Goal: Transaction & Acquisition: Download file/media

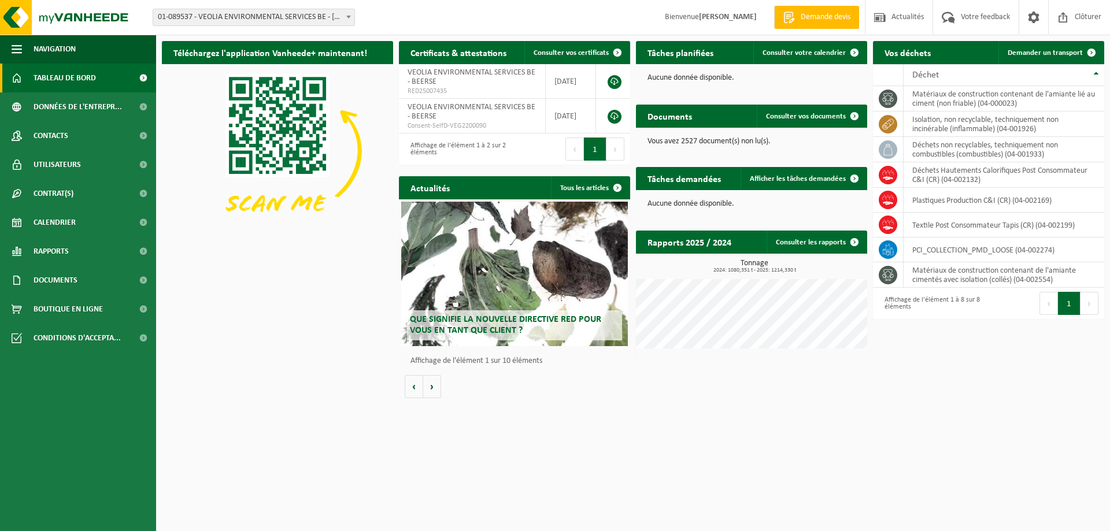
click at [348, 16] on b at bounding box center [348, 17] width 5 height 3
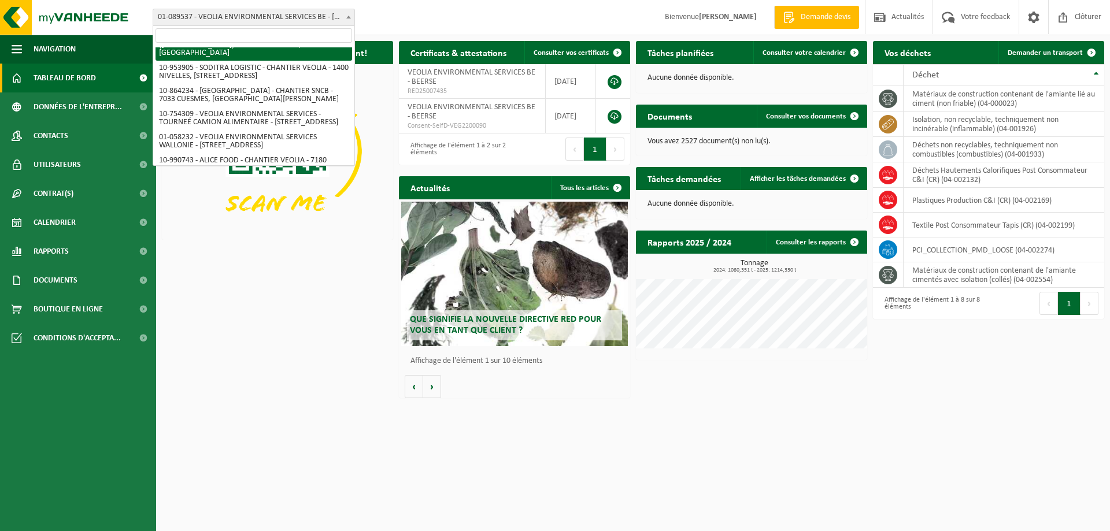
scroll to position [691, 0]
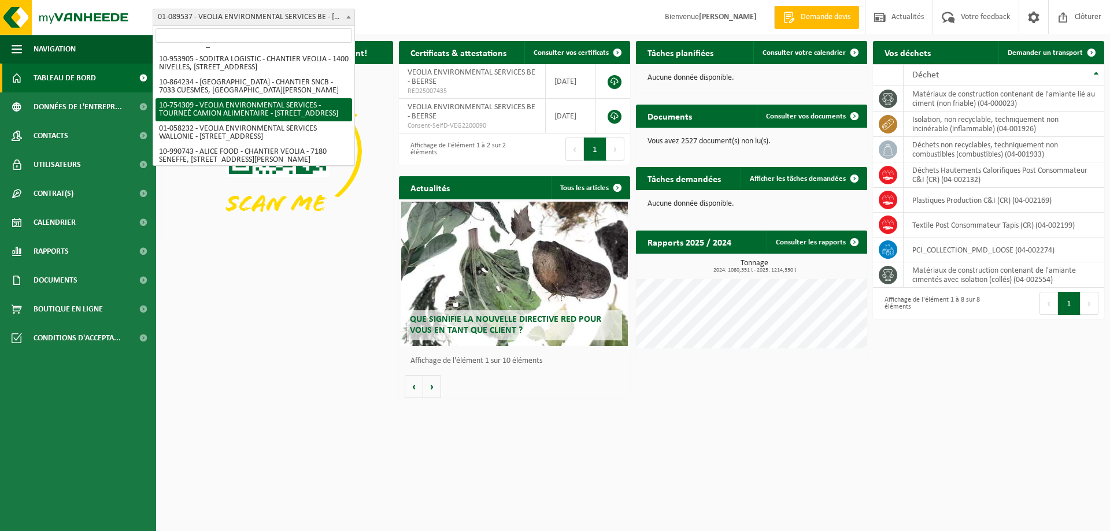
select select "95907"
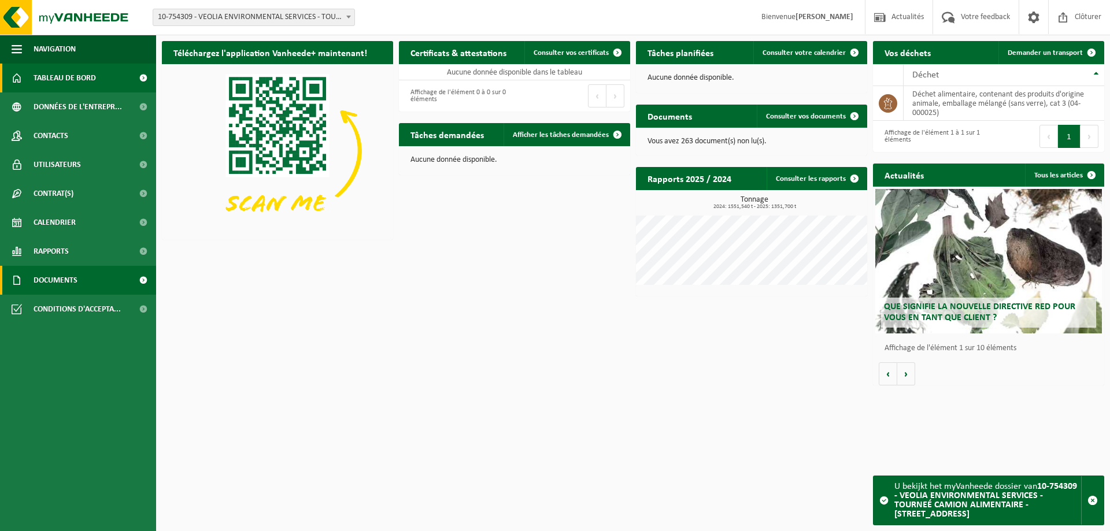
click at [67, 279] on span "Documents" at bounding box center [56, 280] width 44 height 29
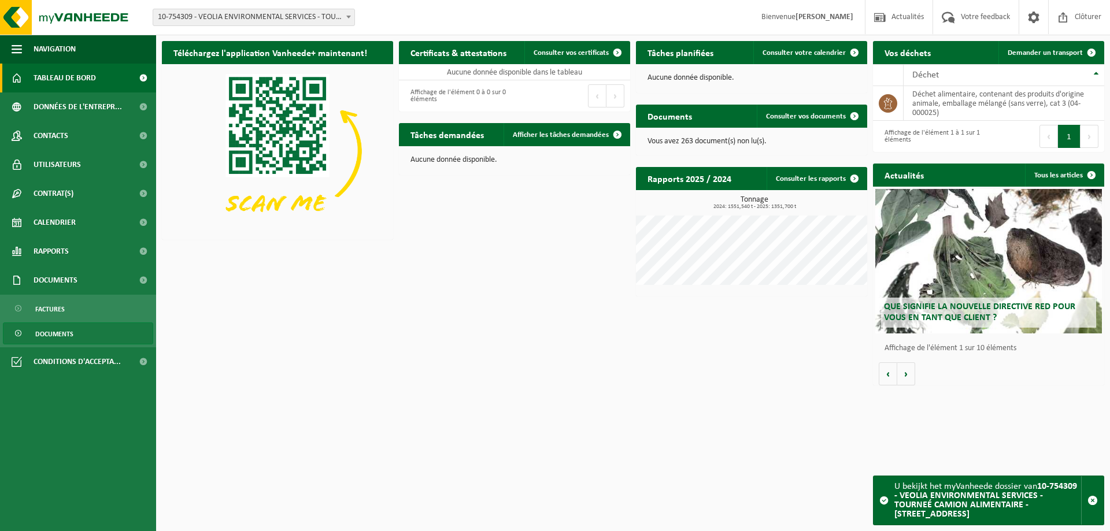
click at [60, 330] on span "Documents" at bounding box center [54, 334] width 38 height 22
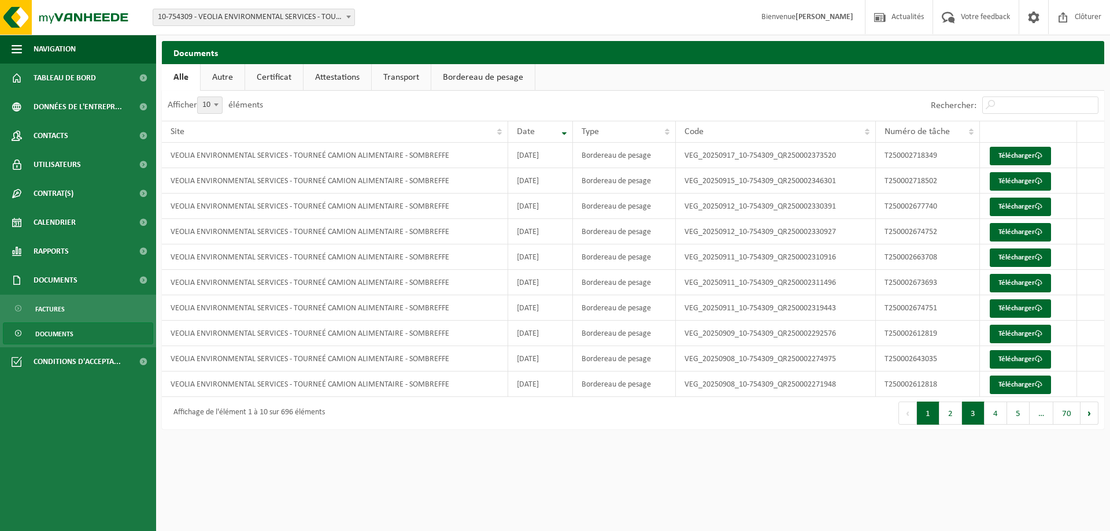
click at [973, 416] on button "3" at bounding box center [973, 413] width 23 height 23
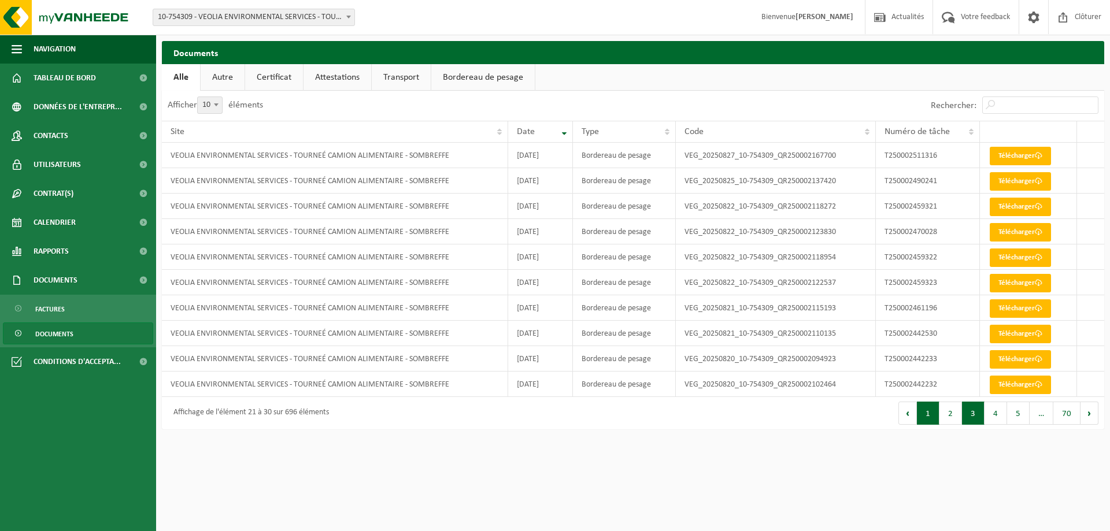
click at [929, 411] on button "1" at bounding box center [928, 413] width 23 height 23
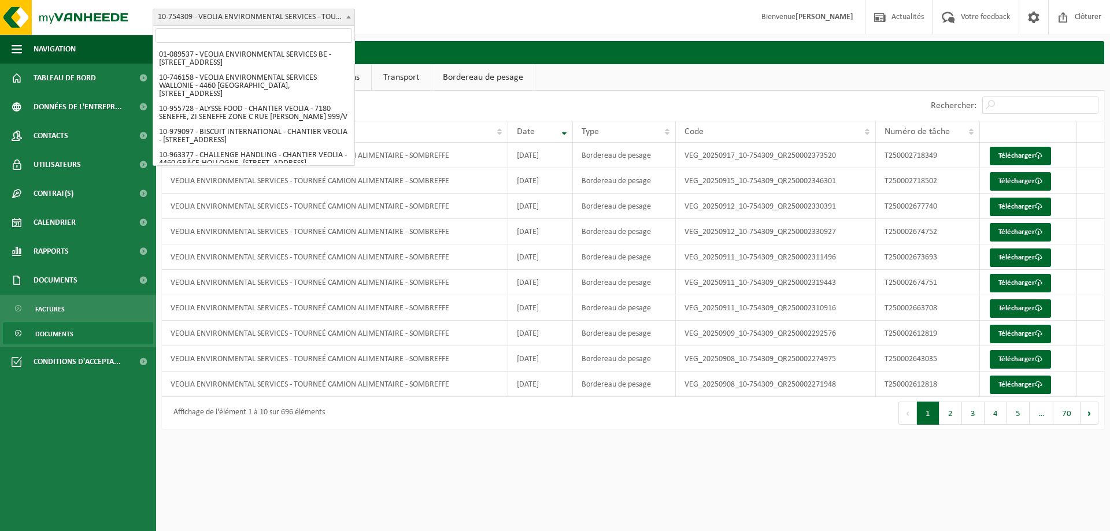
click at [351, 18] on span at bounding box center [349, 16] width 12 height 15
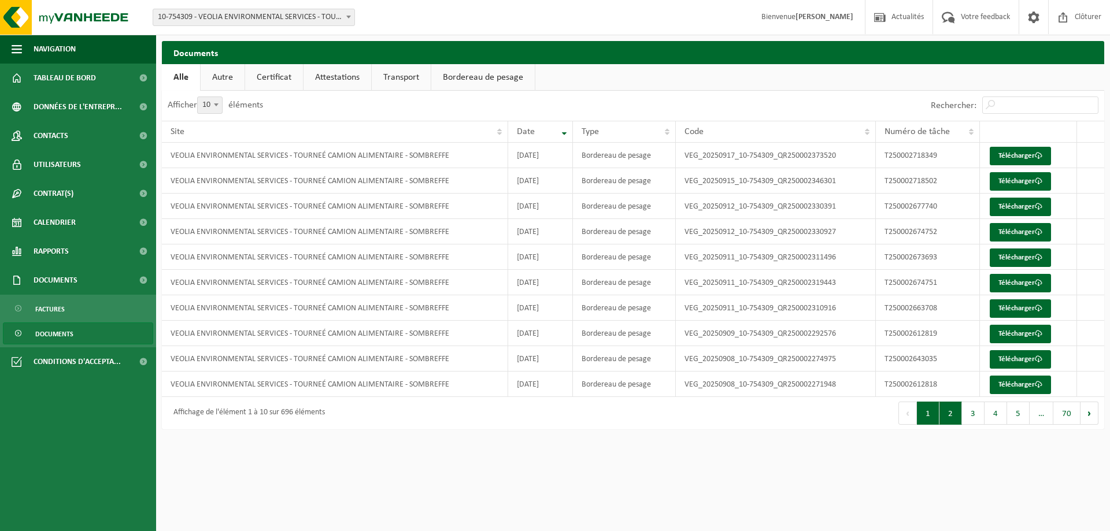
click at [947, 415] on button "2" at bounding box center [950, 413] width 23 height 23
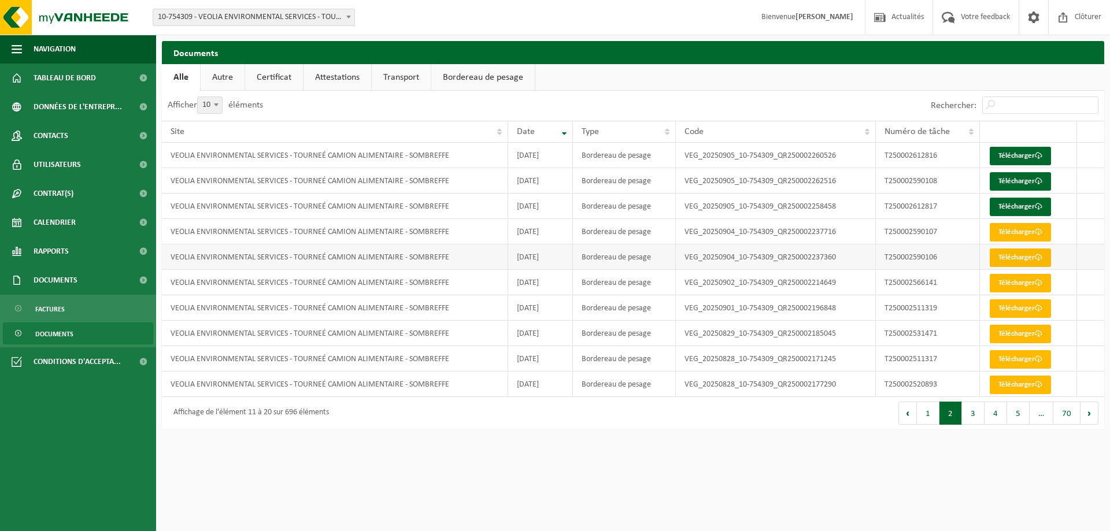
click at [1015, 255] on link "Télécharger" at bounding box center [1019, 258] width 61 height 18
click at [1013, 233] on link "Télécharger" at bounding box center [1019, 232] width 61 height 18
click at [1006, 311] on link "Télécharger" at bounding box center [1019, 308] width 61 height 18
